Goal: Find specific page/section: Find specific page/section

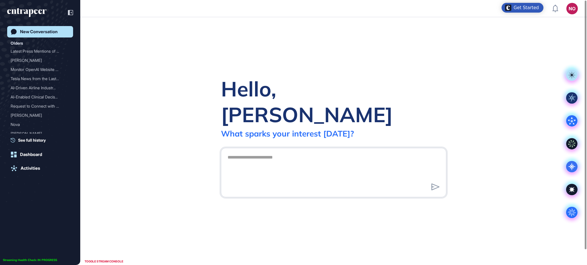
scroll to position [0, 0]
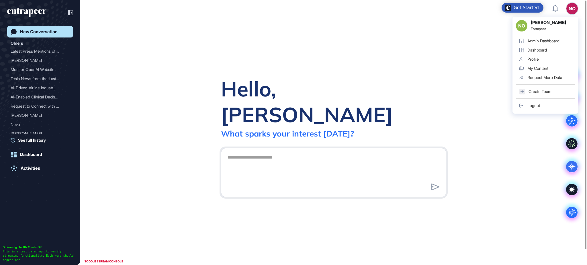
click at [537, 43] on div "Admin Dashboard" at bounding box center [543, 41] width 32 height 5
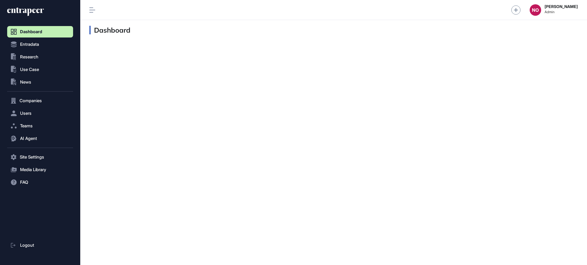
scroll to position [0, 0]
click at [41, 101] on span "Companies" at bounding box center [30, 101] width 22 height 5
click at [40, 112] on span "Company List" at bounding box center [31, 113] width 25 height 5
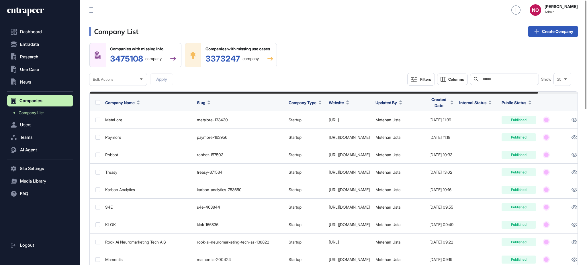
drag, startPoint x: 480, startPoint y: 81, endPoint x: 487, endPoint y: 80, distance: 7.0
click at [482, 81] on div "Search" at bounding box center [504, 79] width 69 height 11
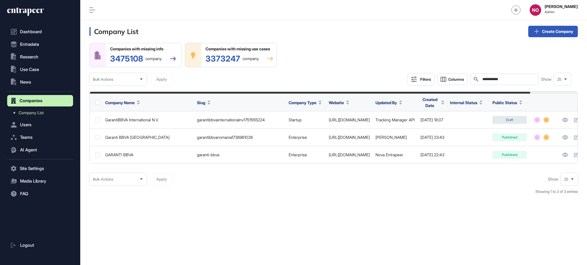
type input "**********"
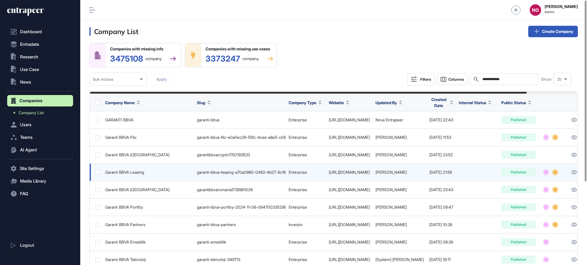
scroll to position [122, 0]
